Goal: Task Accomplishment & Management: Use online tool/utility

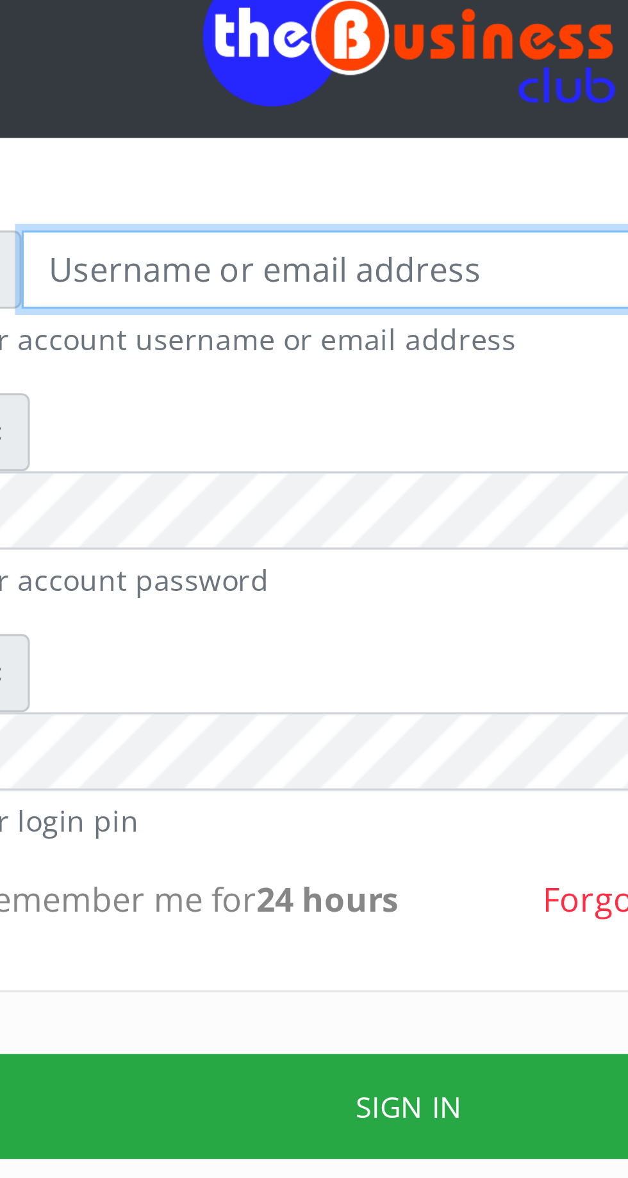
click at [237, 198] on input "text" at bounding box center [325, 188] width 264 height 24
type input "Musluky"
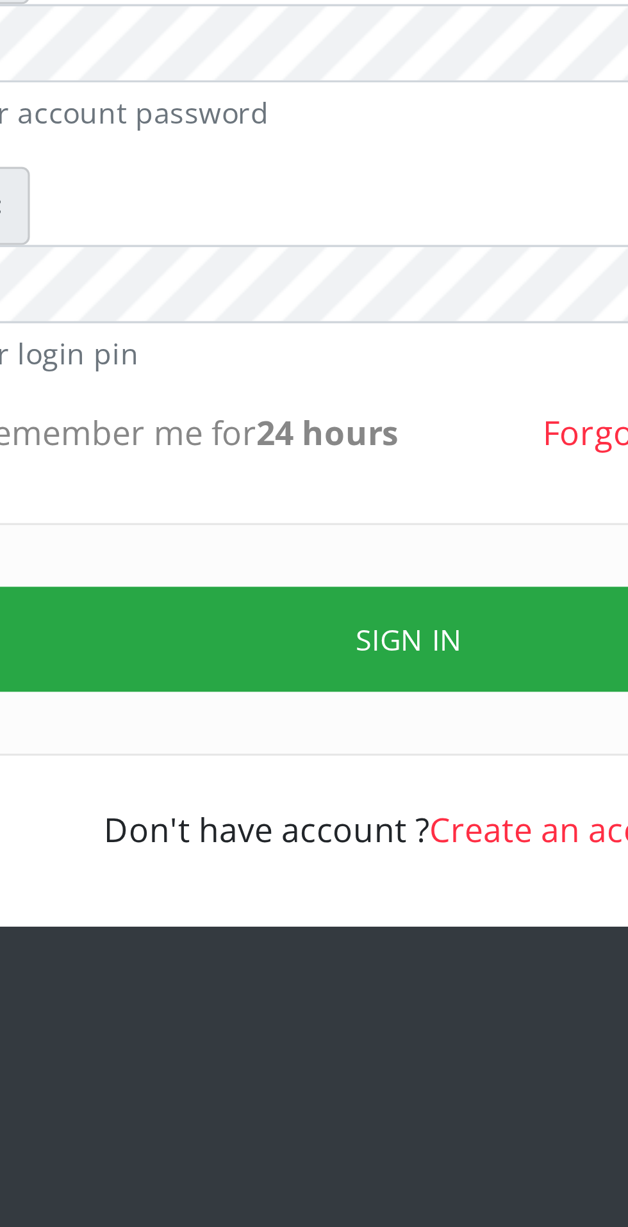
click at [318, 436] on button "Sign in" at bounding box center [313, 452] width 327 height 33
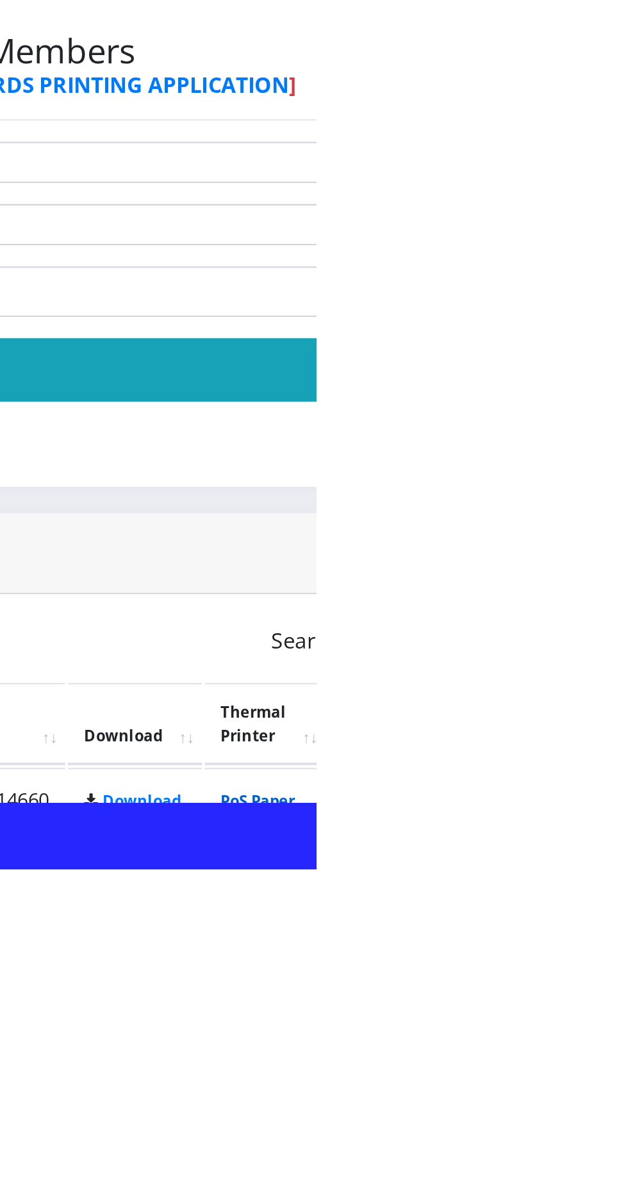
click at [617, 1150] on link "PoS Paper (RawBT)" at bounding box center [599, 1152] width 36 height 24
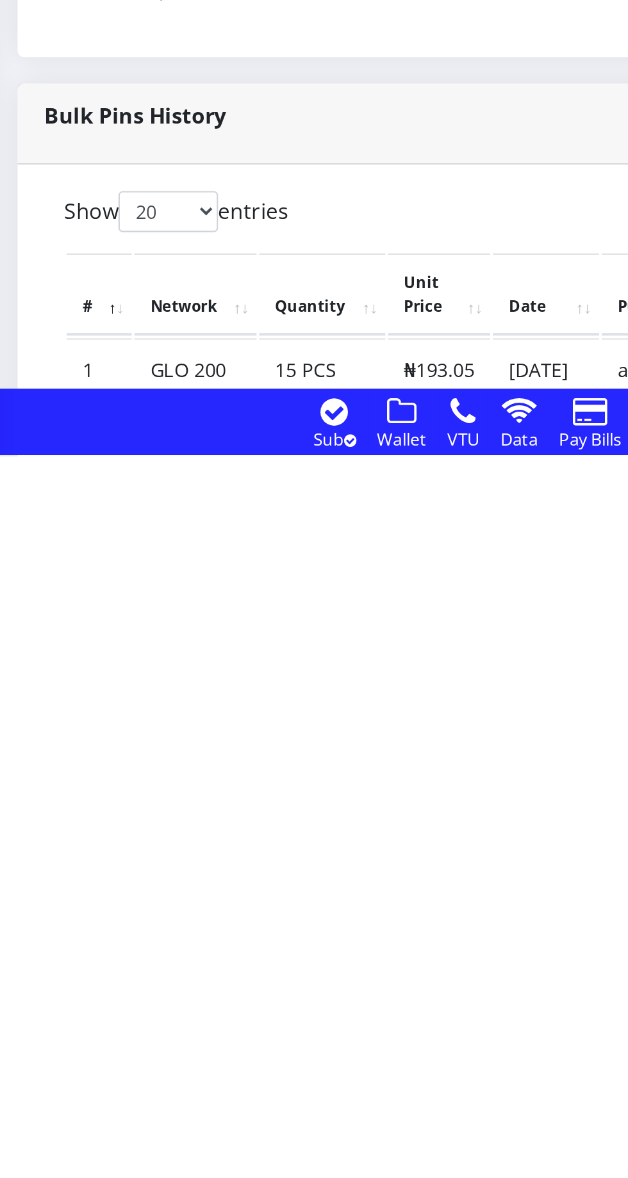
scroll to position [26, 0]
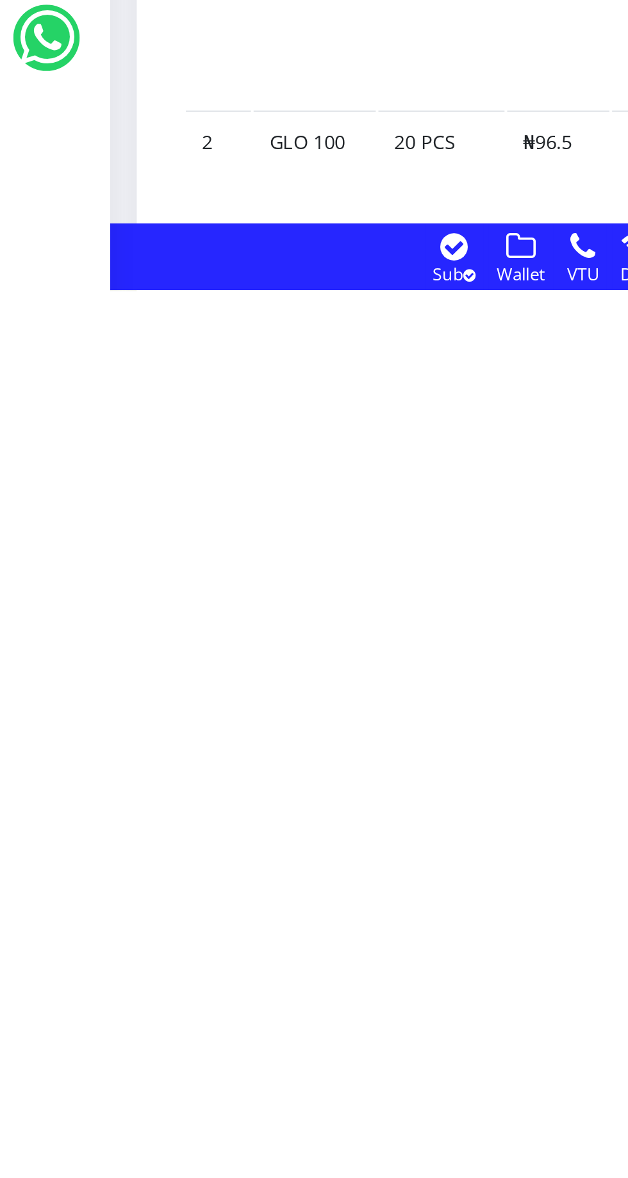
scroll to position [157, 0]
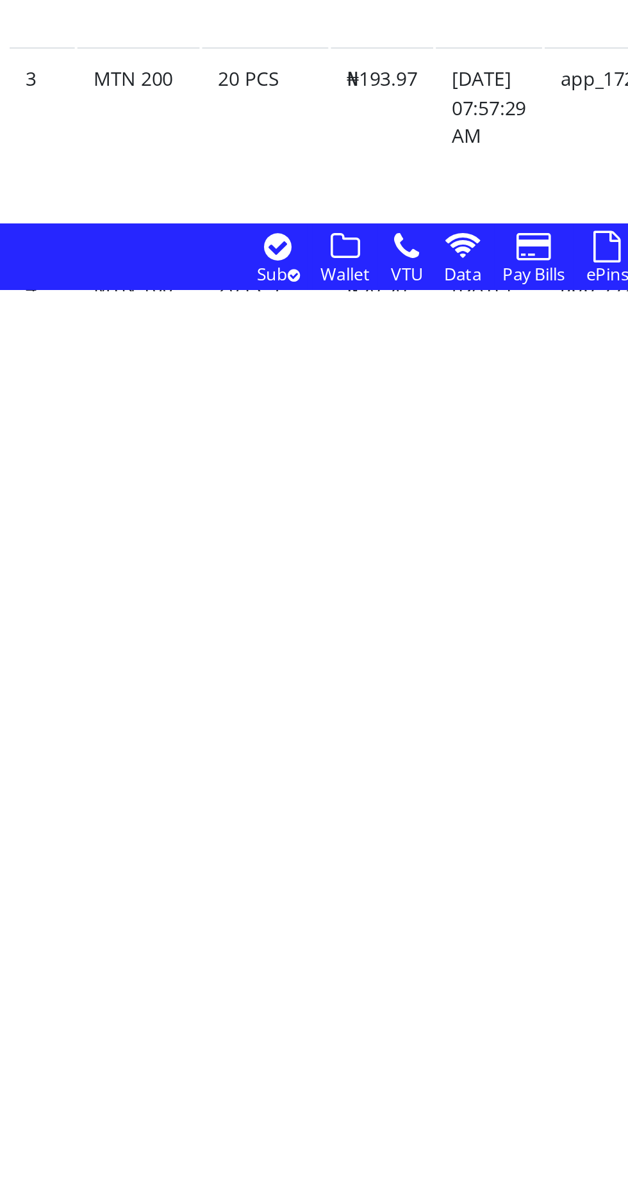
scroll to position [315, 0]
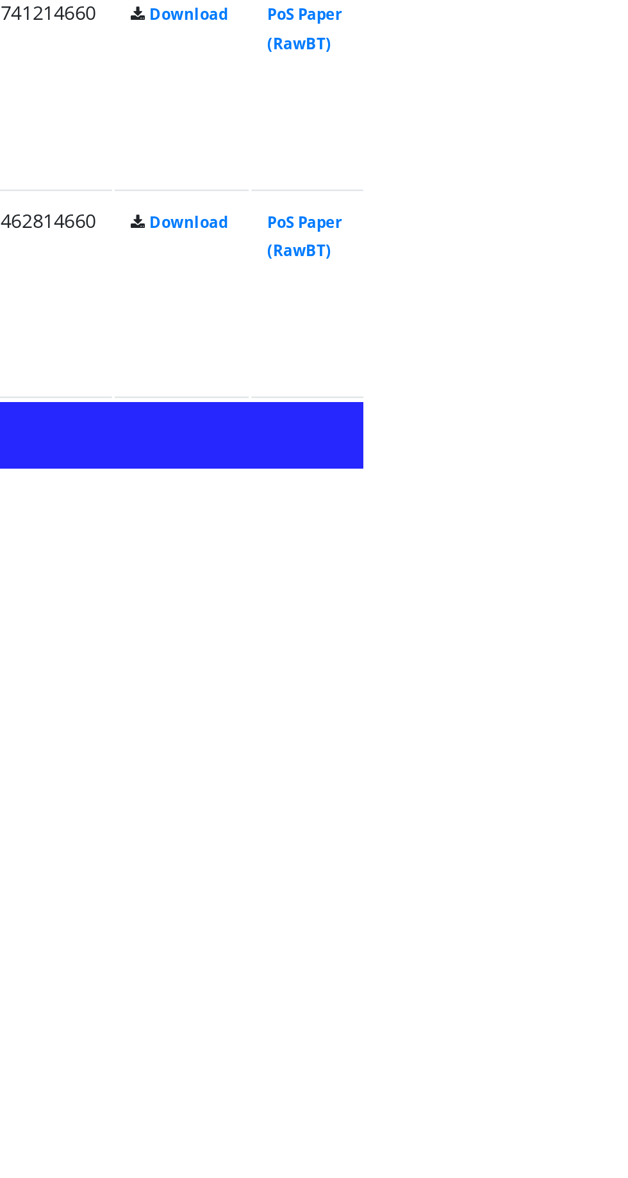
scroll to position [408, 0]
